Goal: Task Accomplishment & Management: Manage account settings

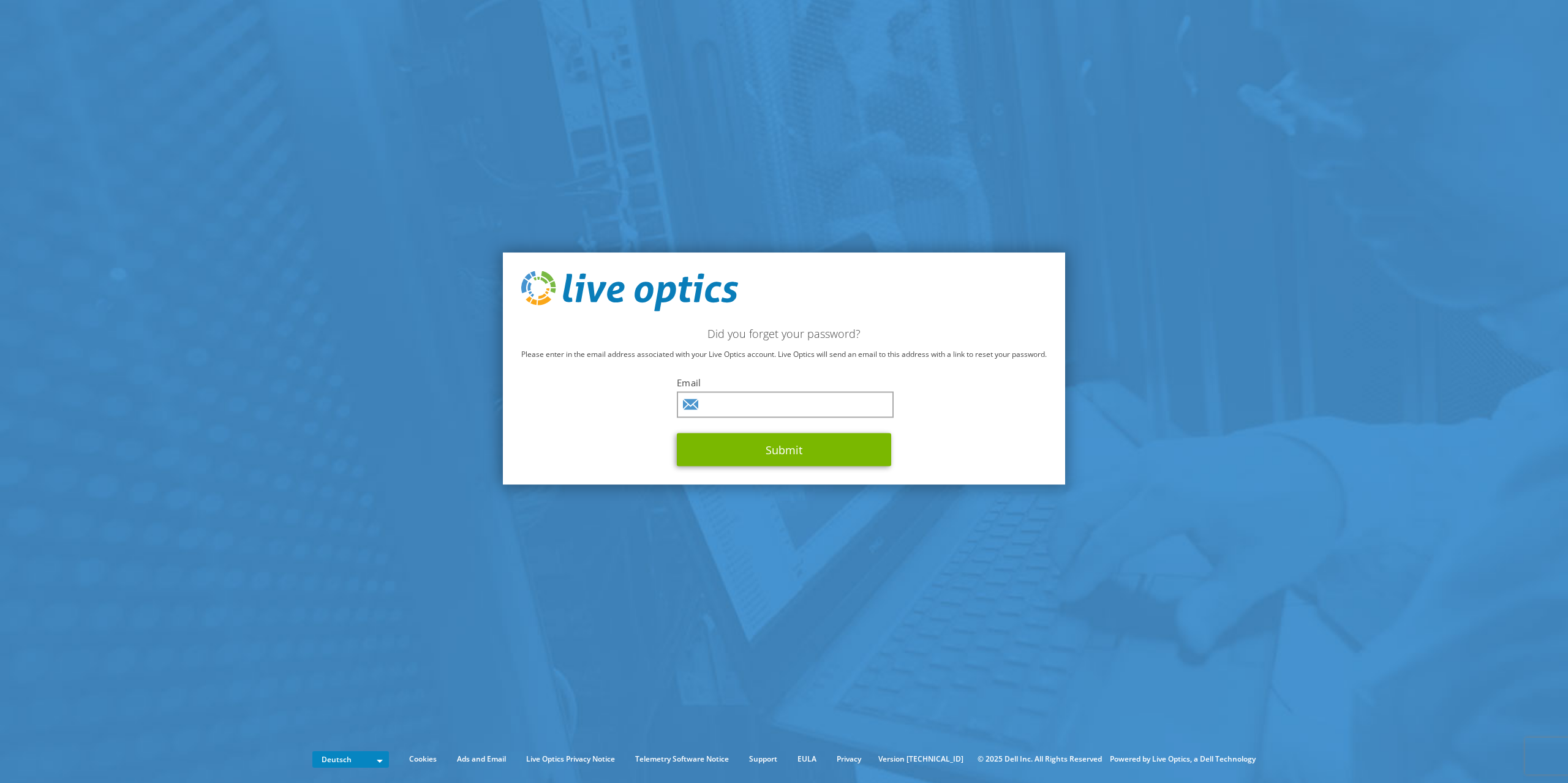
click at [769, 405] on input "text" at bounding box center [785, 404] width 217 height 26
type input "[PERSON_NAME][EMAIL_ADDRESS][PERSON_NAME][DOMAIN_NAME]"
click at [799, 457] on button "Submit" at bounding box center [784, 449] width 214 height 33
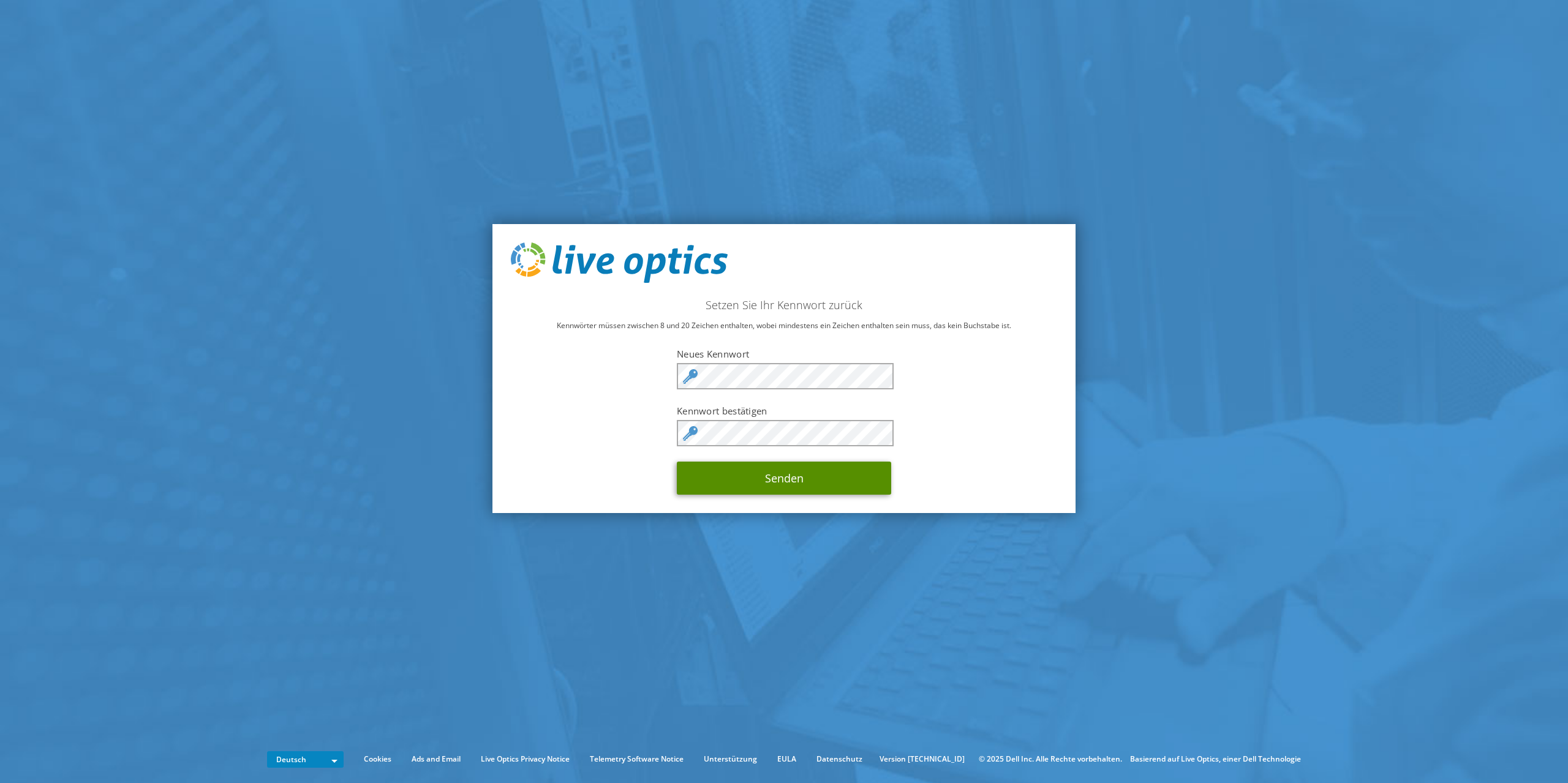
click at [809, 473] on button "Senden" at bounding box center [784, 478] width 214 height 33
